Goal: Find specific page/section: Find specific page/section

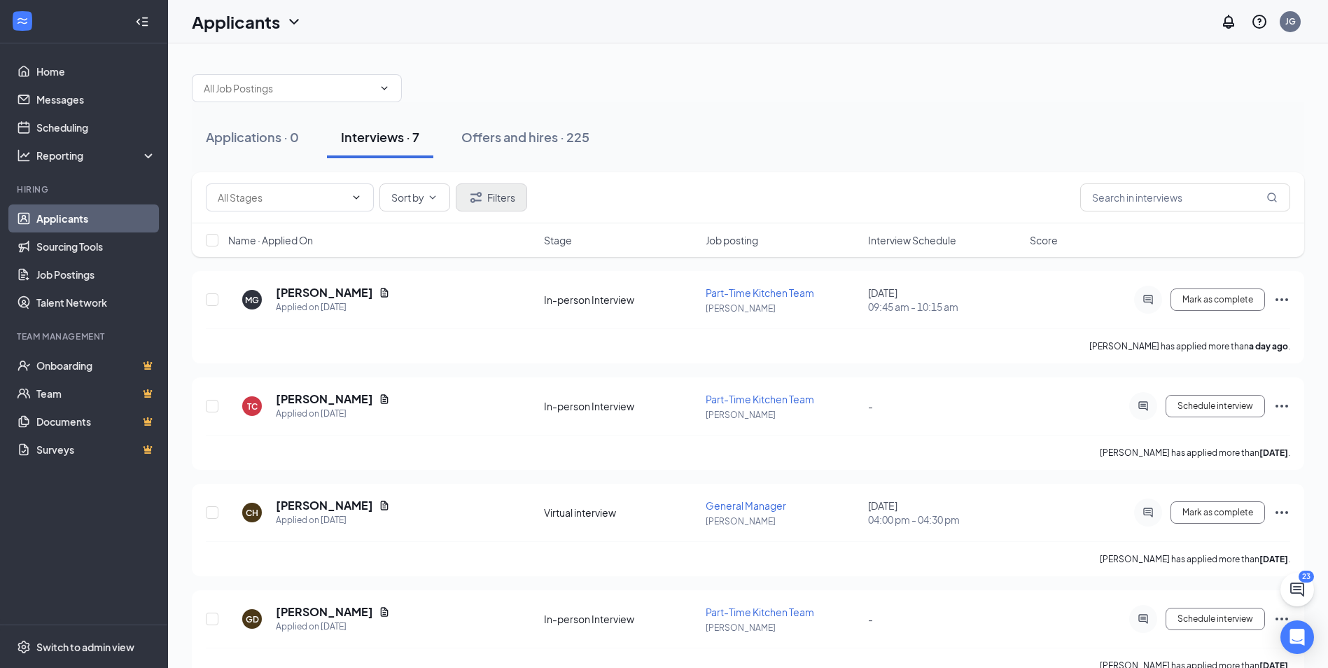
click at [489, 187] on div "Sort by Filters" at bounding box center [748, 197] width 1112 height 51
click at [490, 197] on button "Filters" at bounding box center [491, 197] width 71 height 28
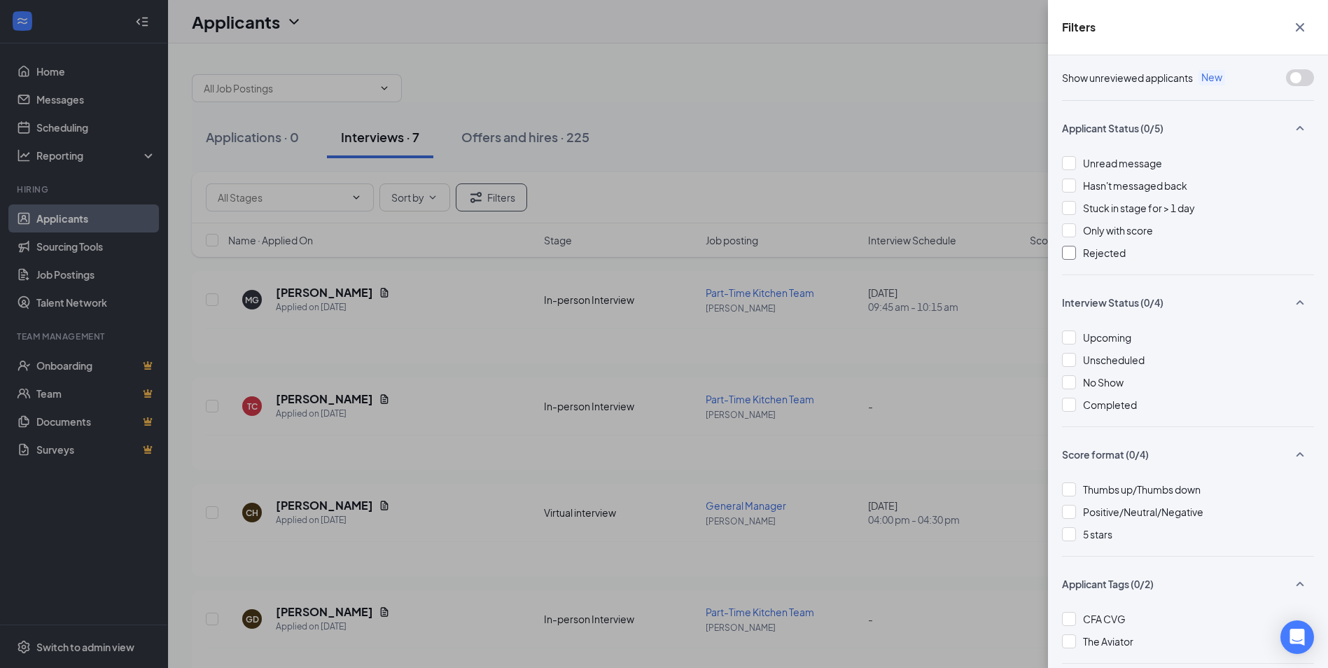
click at [1082, 256] on div "Rejected" at bounding box center [1188, 252] width 252 height 15
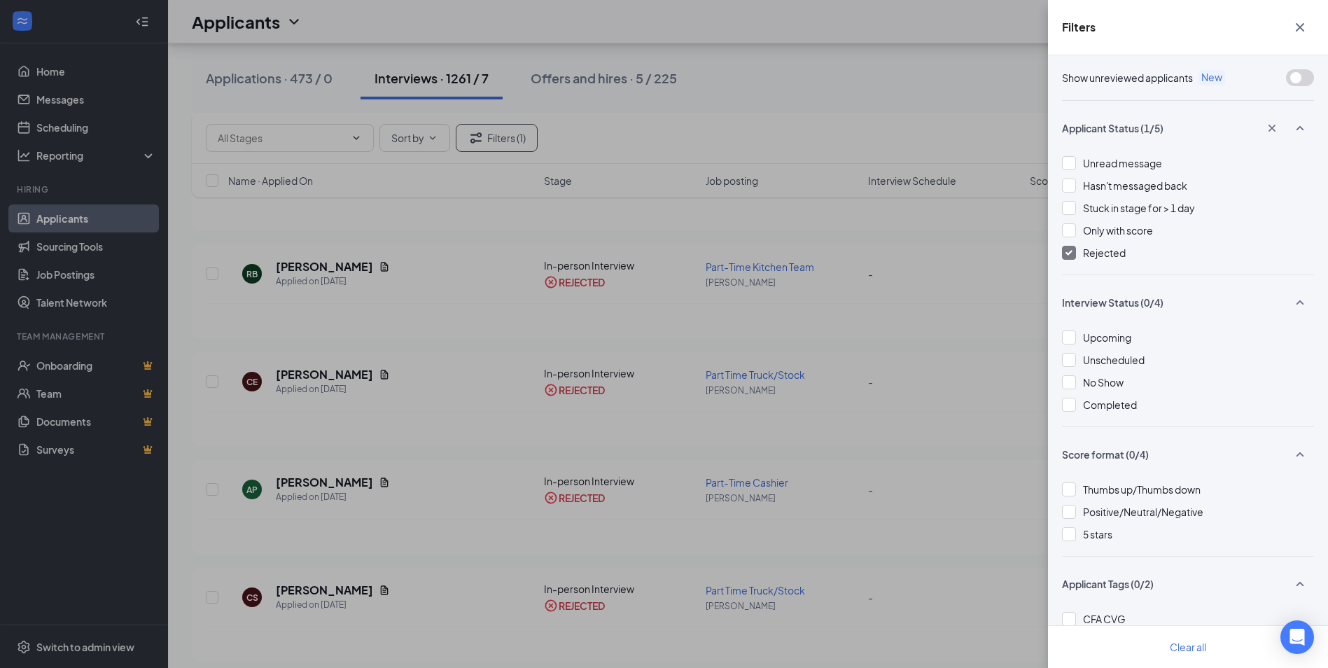
scroll to position [420, 0]
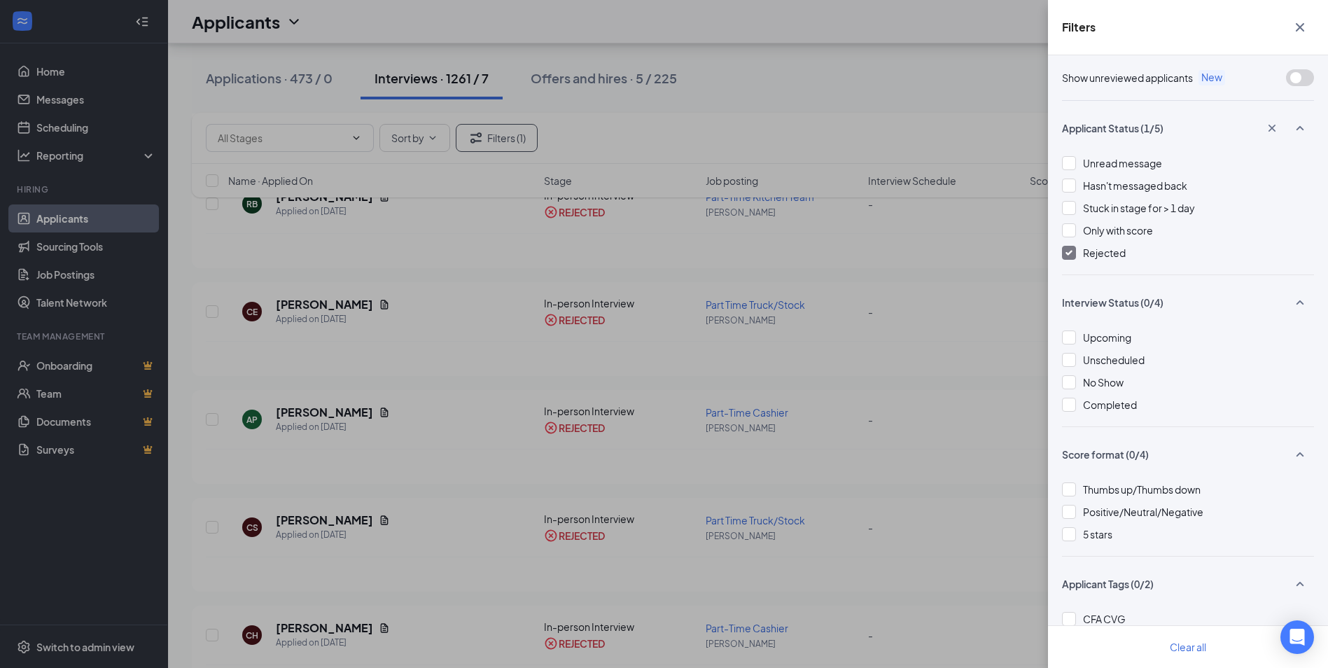
click at [34, 74] on div "Filters Show unreviewed applicants New Applicant Status (1/5) Unread message Ha…" at bounding box center [664, 334] width 1328 height 668
click at [75, 70] on div "Filters Show unreviewed applicants New Applicant Status (1/5) Unread message Ha…" at bounding box center [664, 334] width 1328 height 668
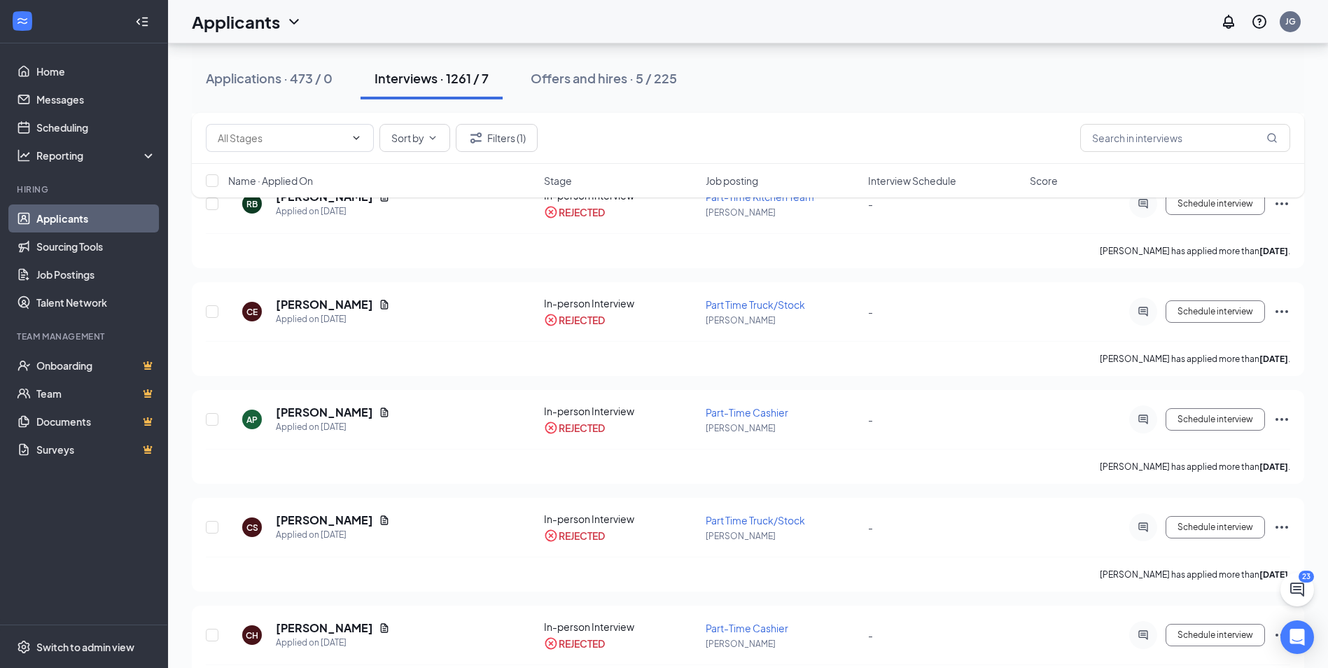
click at [85, 211] on link "Applicants" at bounding box center [96, 218] width 120 height 28
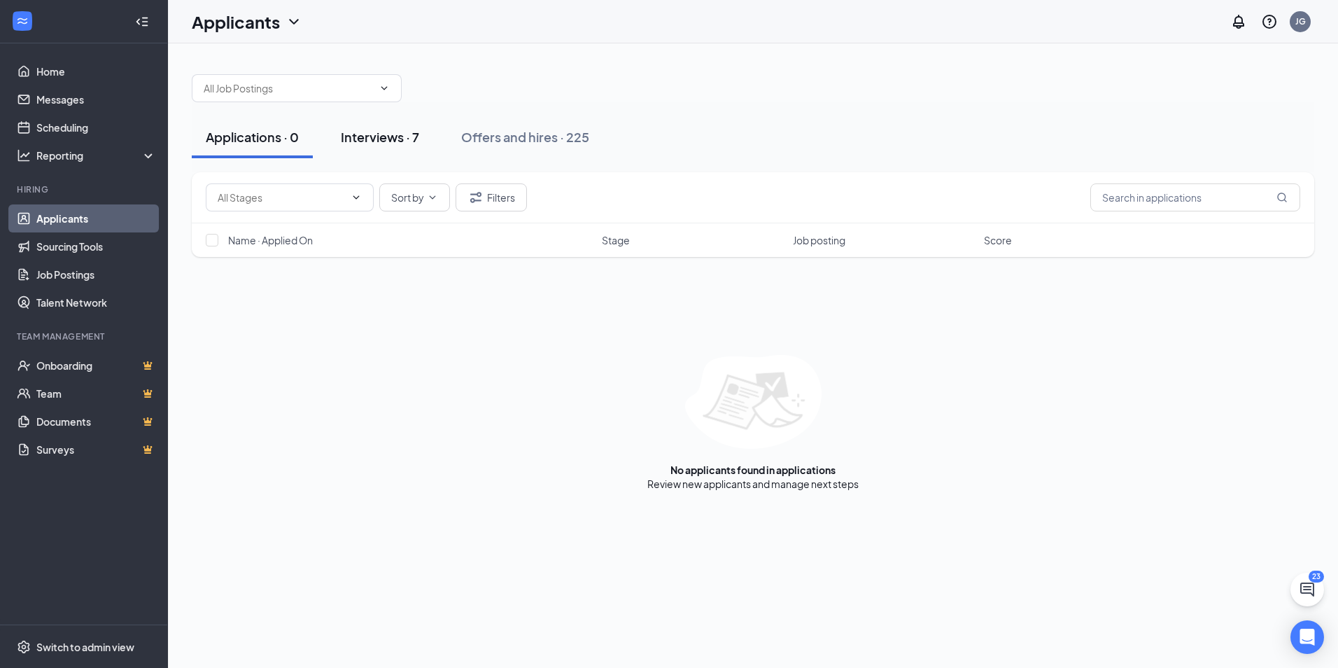
click at [398, 142] on div "Interviews · 7" at bounding box center [380, 136] width 78 height 17
